Goal: Task Accomplishment & Management: Complete application form

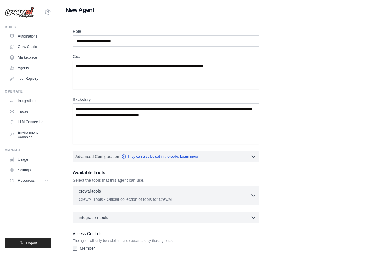
click at [301, 81] on div "Role Goal [GEOGRAPHIC_DATA] Advanced Configuration They can also be set in the …" at bounding box center [214, 144] width 282 height 233
click at [222, 109] on textarea "Backstory" at bounding box center [166, 124] width 186 height 40
click at [215, 121] on textarea "Backstory" at bounding box center [166, 124] width 186 height 40
drag, startPoint x: 199, startPoint y: 114, endPoint x: 118, endPoint y: 117, distance: 81.3
click at [118, 117] on textarea "Backstory" at bounding box center [166, 124] width 186 height 40
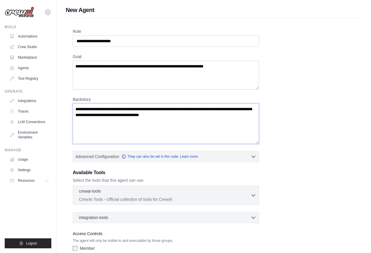
drag, startPoint x: 77, startPoint y: 108, endPoint x: 95, endPoint y: 117, distance: 19.9
click at [95, 117] on textarea "Backstory" at bounding box center [166, 124] width 186 height 40
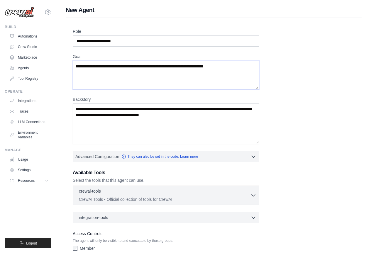
click at [81, 66] on textarea "Goal" at bounding box center [166, 75] width 186 height 29
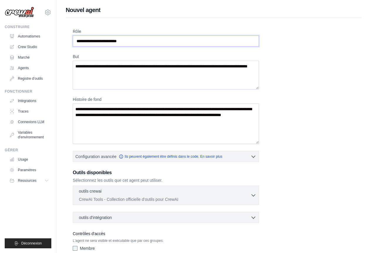
drag, startPoint x: 95, startPoint y: 44, endPoint x: 130, endPoint y: 41, distance: 34.7
click at [130, 41] on input "Rôle" at bounding box center [166, 40] width 186 height 11
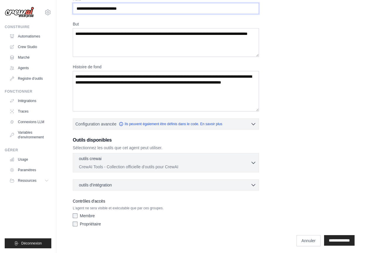
scroll to position [35, 0]
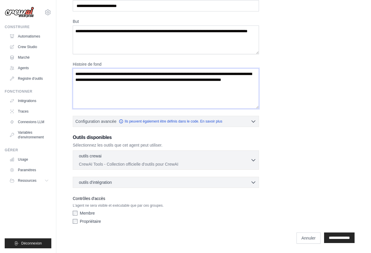
click at [225, 80] on textarea "Histoire de fond" at bounding box center [166, 88] width 186 height 40
drag, startPoint x: 226, startPoint y: 79, endPoint x: 256, endPoint y: 82, distance: 30.9
click at [256, 82] on textarea "Histoire de fond" at bounding box center [166, 88] width 186 height 40
click at [75, 144] on font "Sélectionnez les outils que cet agent peut utiliser." at bounding box center [118, 145] width 90 height 5
click at [77, 143] on font "Sélectionnez les outils que cet agent peut utiliser." at bounding box center [118, 145] width 90 height 5
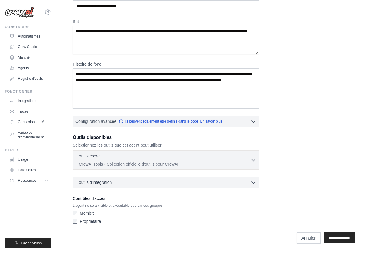
click at [76, 138] on font "Outils disponibles" at bounding box center [92, 137] width 39 height 5
click at [106, 143] on p "Sélectionnez les outils que cet agent peut utiliser." at bounding box center [166, 145] width 186 height 6
drag, startPoint x: 92, startPoint y: 144, endPoint x: 161, endPoint y: 144, distance: 68.3
click at [161, 144] on font "Sélectionnez les outils que cet agent peut utiliser." at bounding box center [118, 145] width 90 height 5
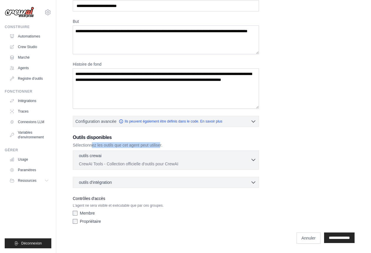
click at [251, 160] on icon "button" at bounding box center [253, 160] width 6 height 6
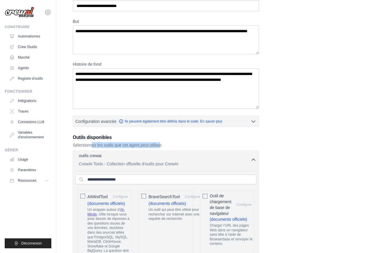
click at [250, 159] on div "outils crewai 0 sélectionné" at bounding box center [165, 156] width 172 height 7
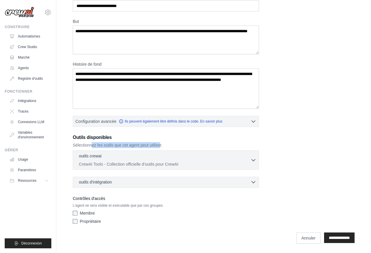
click at [252, 180] on icon "button" at bounding box center [253, 182] width 6 height 6
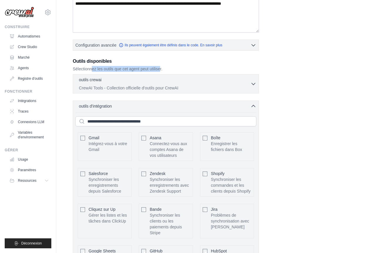
scroll to position [152, 0]
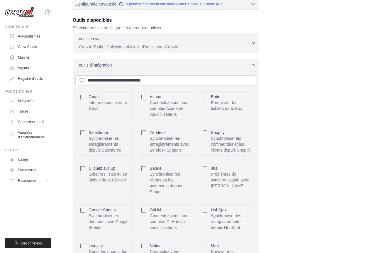
click at [266, 157] on div "Rôle But Histoire de fond Configuration avancée Ils peuvent également être défi…" at bounding box center [214, 97] width 282 height 443
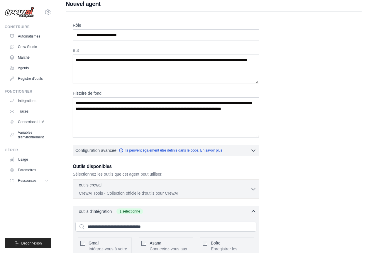
scroll to position [6, 0]
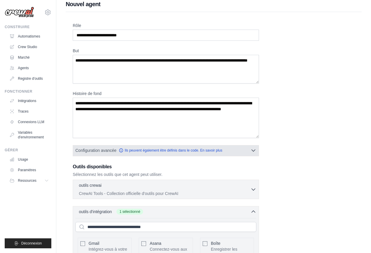
click at [256, 150] on icon "button" at bounding box center [253, 151] width 6 height 6
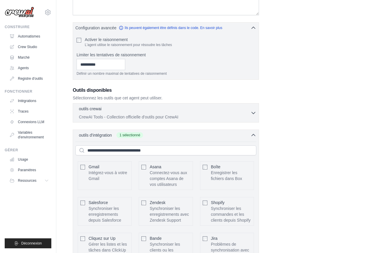
scroll to position [123, 0]
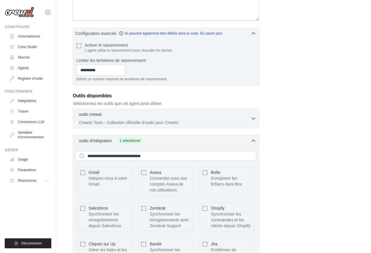
click at [275, 136] on div "Rôle But Histoire de fond Configuration avancée Ils peuvent également être défi…" at bounding box center [214, 155] width 282 height 501
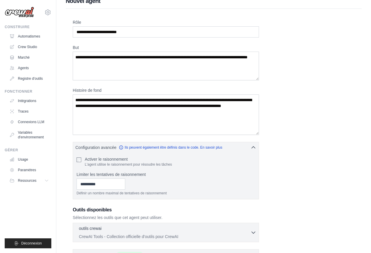
scroll to position [0, 0]
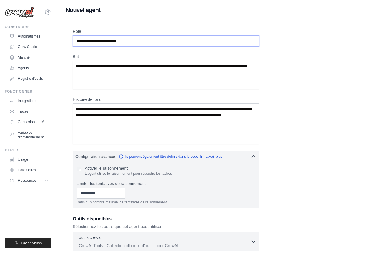
click at [111, 40] on input "Rôle" at bounding box center [166, 40] width 186 height 11
click at [138, 40] on input "Rôle" at bounding box center [166, 40] width 186 height 11
click at [147, 67] on textarea "But" at bounding box center [166, 75] width 186 height 29
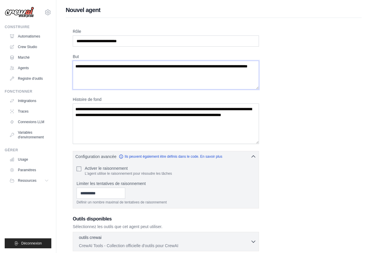
click at [147, 67] on textarea "But" at bounding box center [166, 75] width 186 height 29
drag, startPoint x: 76, startPoint y: 66, endPoint x: 119, endPoint y: 73, distance: 43.3
click at [119, 73] on textarea "But" at bounding box center [166, 75] width 186 height 29
click at [118, 73] on textarea "But" at bounding box center [166, 75] width 186 height 29
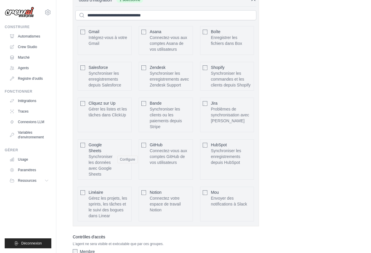
scroll to position [293, 0]
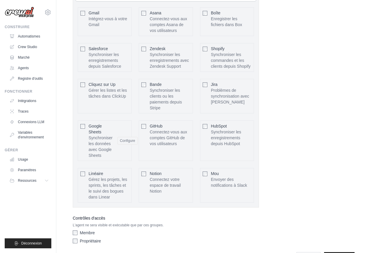
scroll to position [264, 0]
